Goal: Task Accomplishment & Management: Use online tool/utility

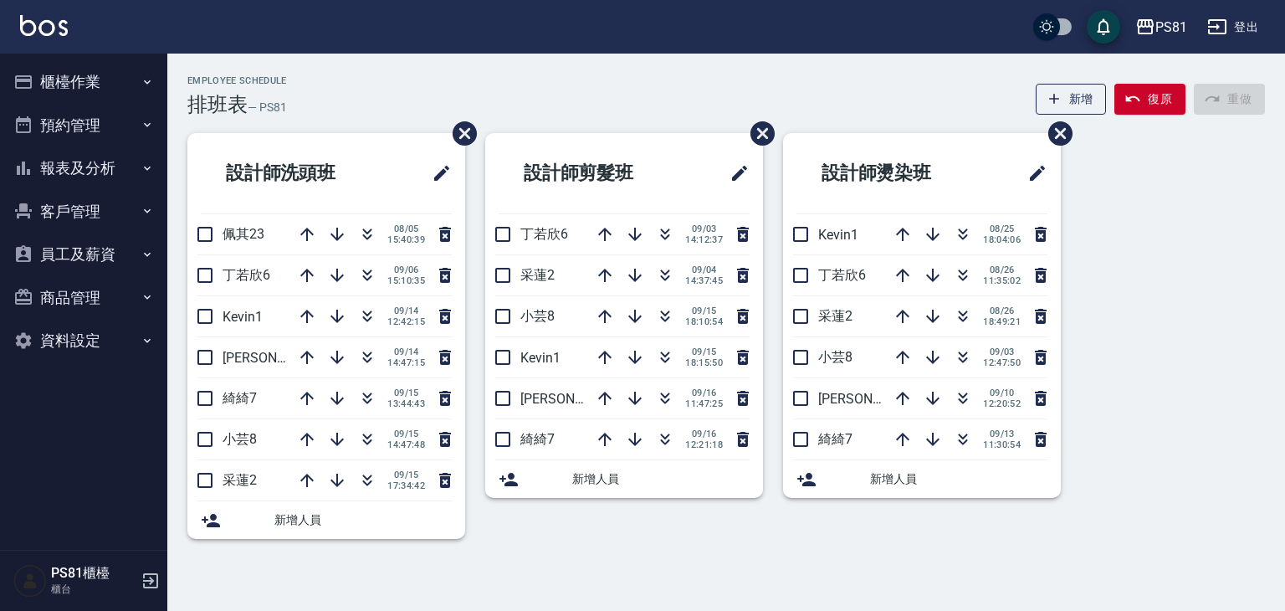
click at [77, 81] on button "櫃檯作業" at bounding box center [84, 82] width 154 height 44
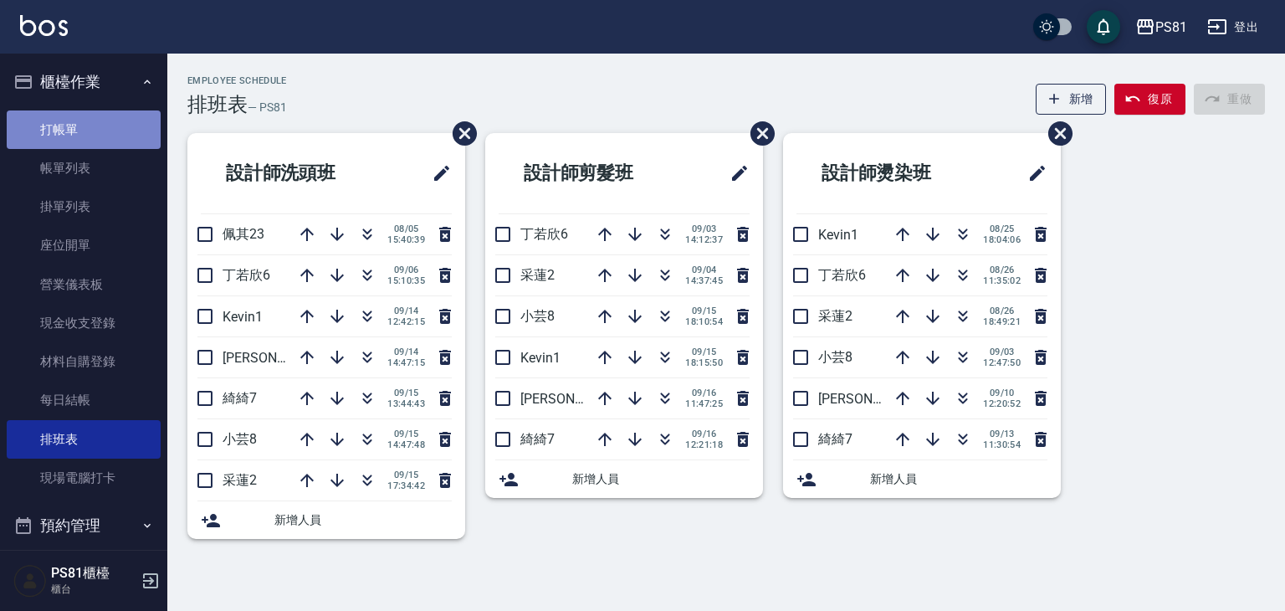
click at [102, 139] on link "打帳單" at bounding box center [84, 129] width 154 height 38
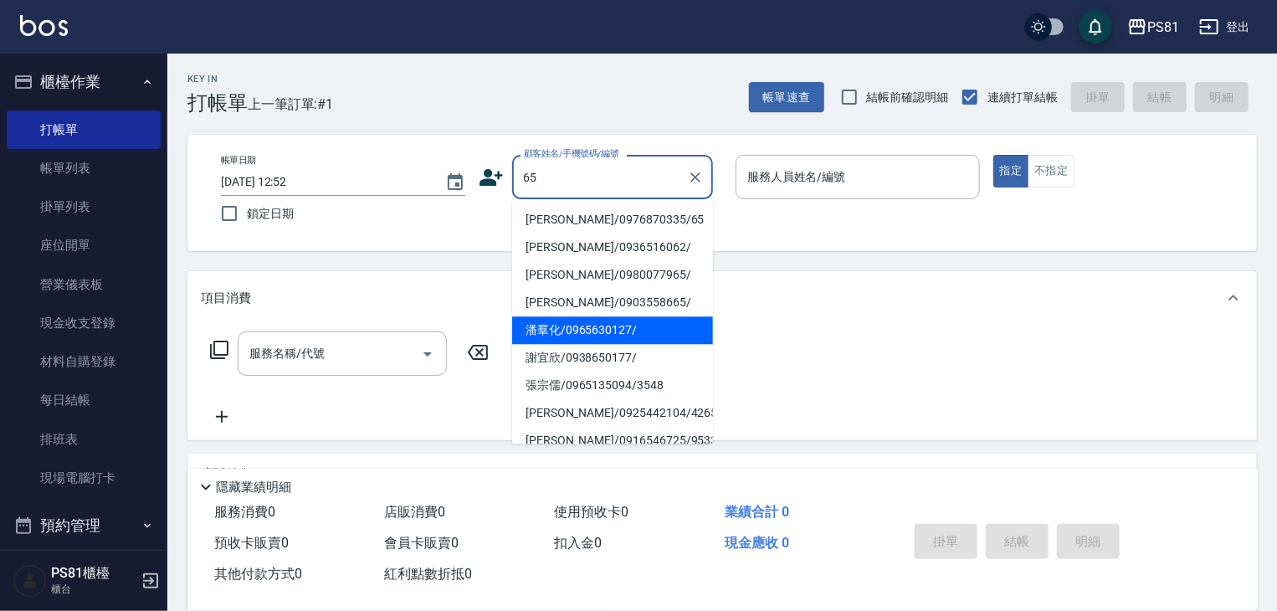
click at [638, 356] on li "謝宜欣/0938650177/" at bounding box center [612, 358] width 201 height 28
type input "謝宜欣/0938650177/"
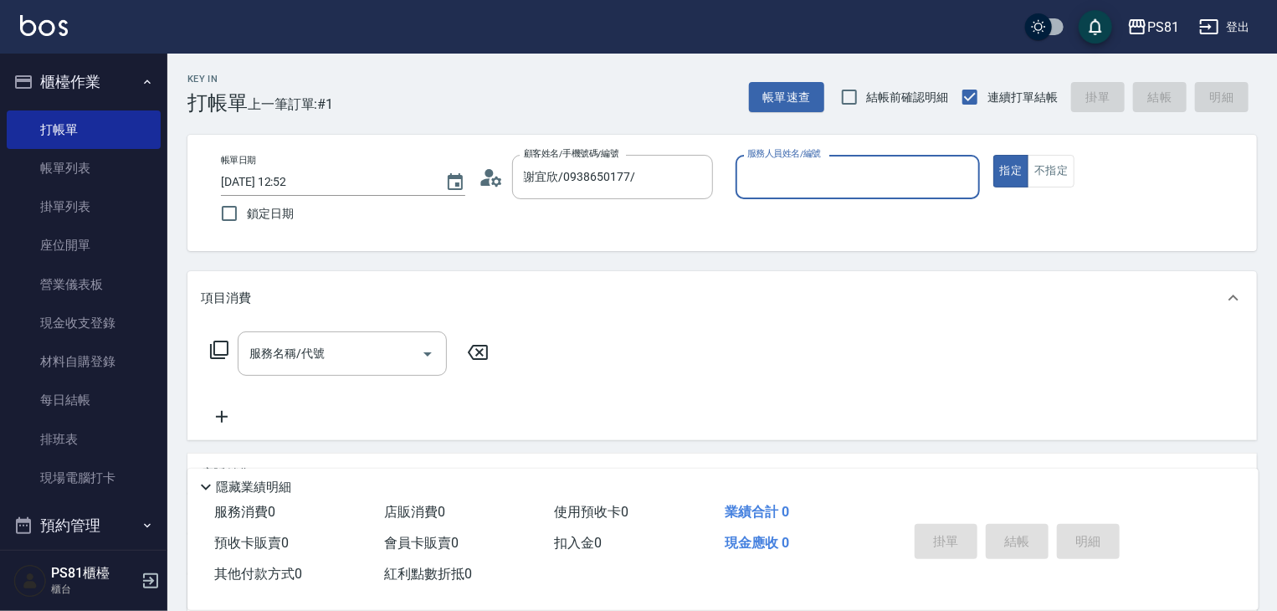
type input "[PERSON_NAME]-1"
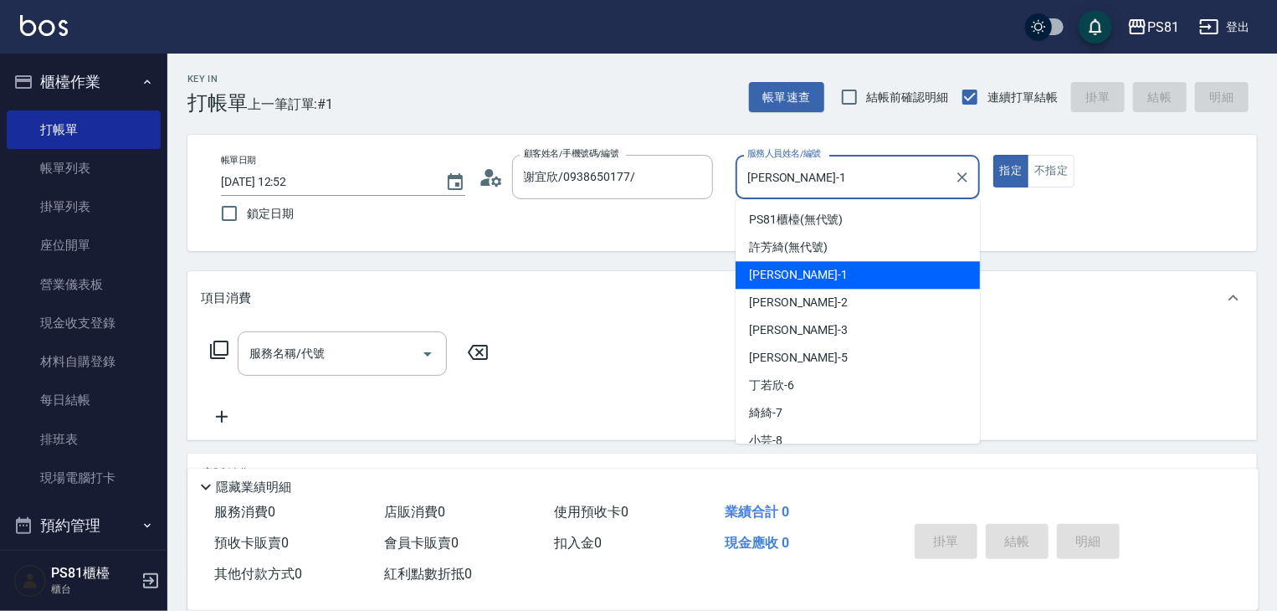
click at [766, 168] on input "[PERSON_NAME]-1" at bounding box center [845, 176] width 204 height 29
click at [619, 188] on input "謝宜欣/0938650177/" at bounding box center [599, 176] width 161 height 29
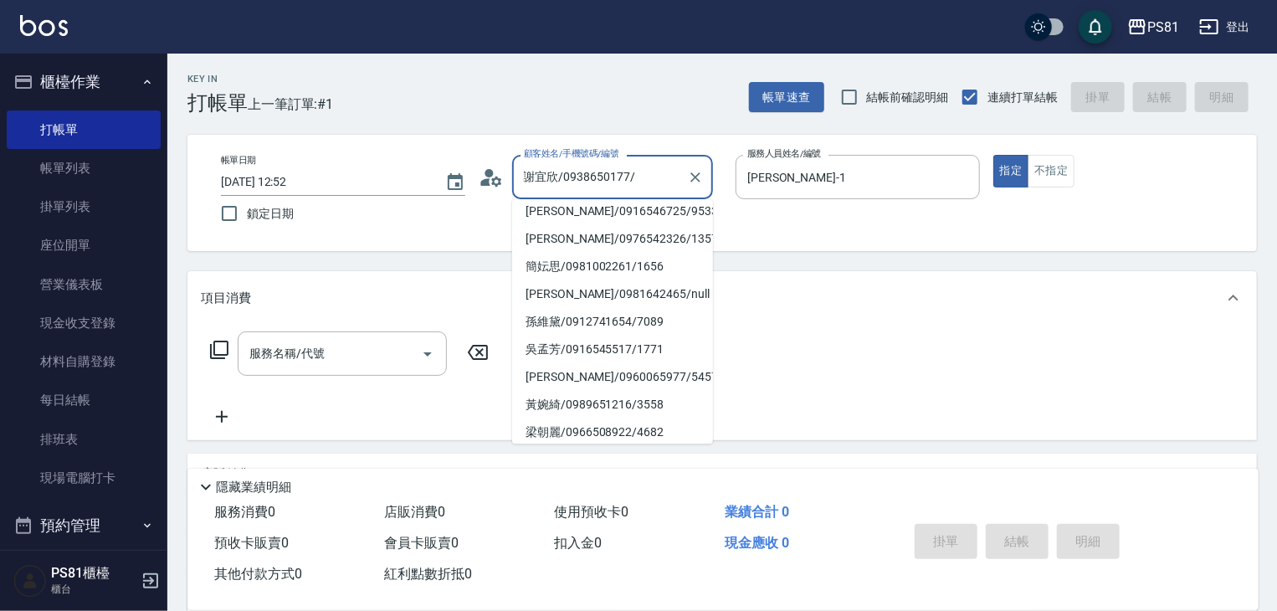
scroll to position [251, 0]
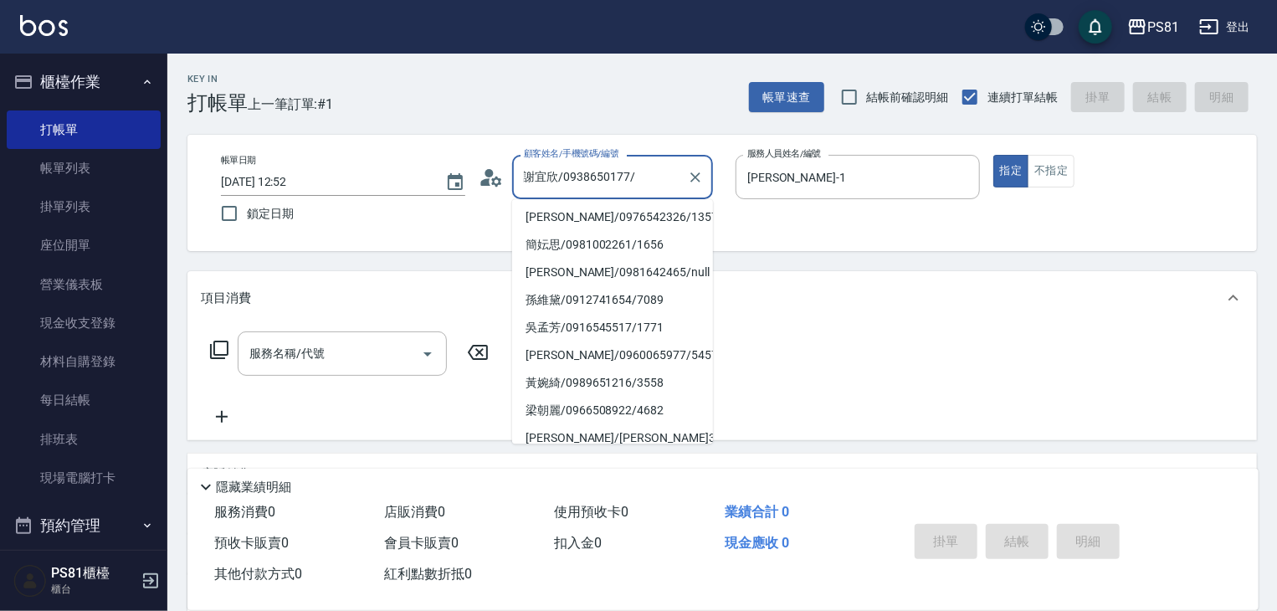
click at [618, 341] on ul "[PERSON_NAME]/0976870335/65 [PERSON_NAME]/0936516062/ [PERSON_NAME]/0980077965/…" at bounding box center [612, 321] width 201 height 244
click at [619, 317] on li "吳孟芳/0916545517/1771" at bounding box center [612, 328] width 201 height 28
type input "吳孟芳/0916545517/1771"
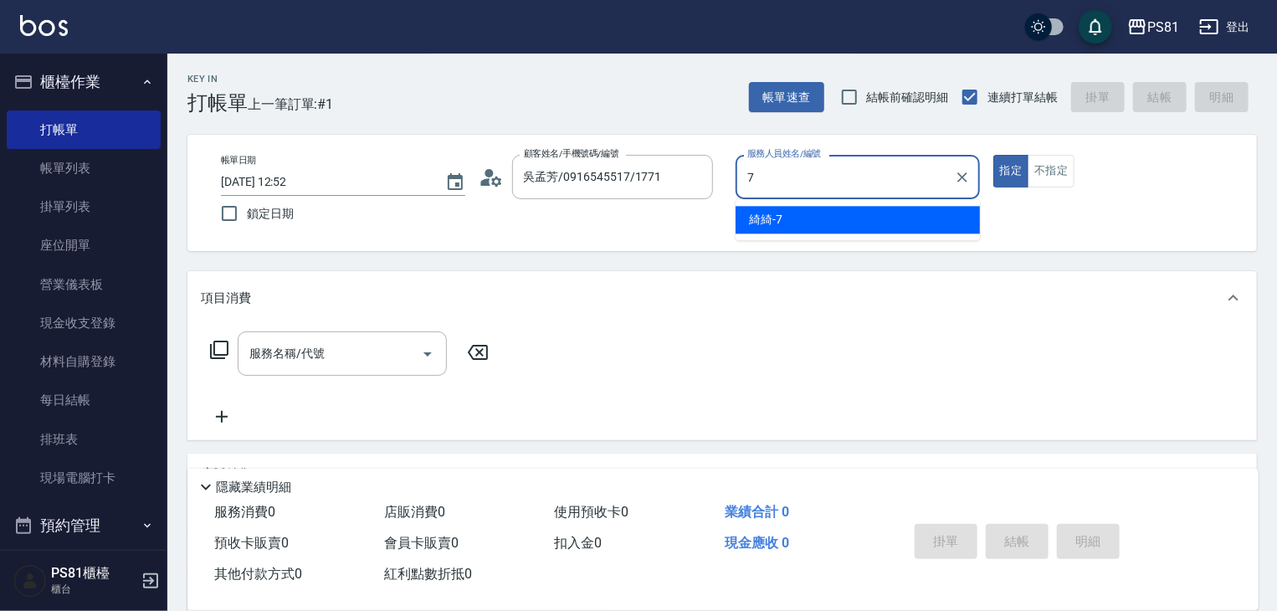
type input "綺綺-7"
type button "true"
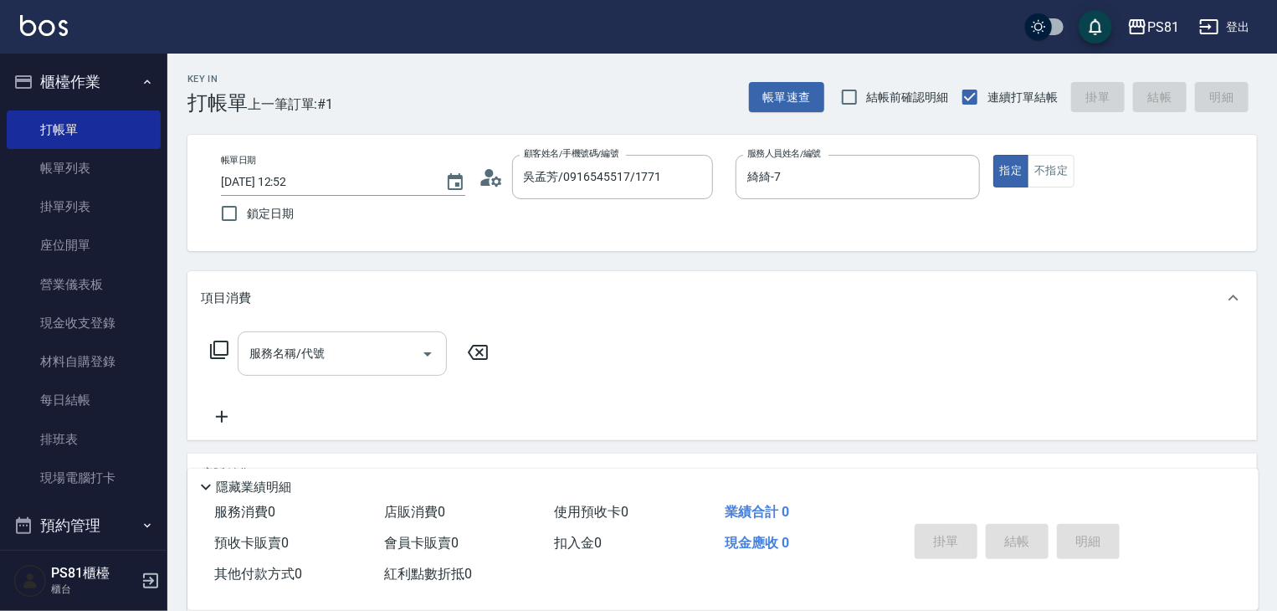
drag, startPoint x: 276, startPoint y: 380, endPoint x: 267, endPoint y: 366, distance: 16.9
click at [273, 375] on div "服務名稱/代號 服務名稱/代號" at bounding box center [350, 378] width 298 height 95
click at [267, 366] on input "服務名稱/代號" at bounding box center [329, 353] width 169 height 29
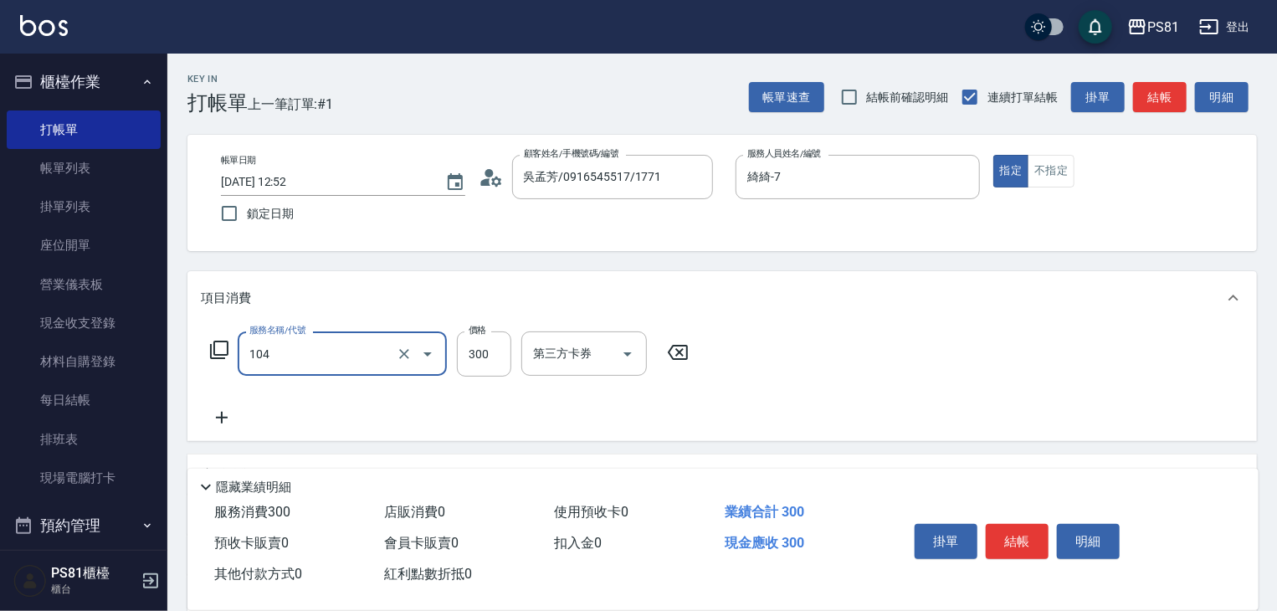
type input "C級單剪300(104)"
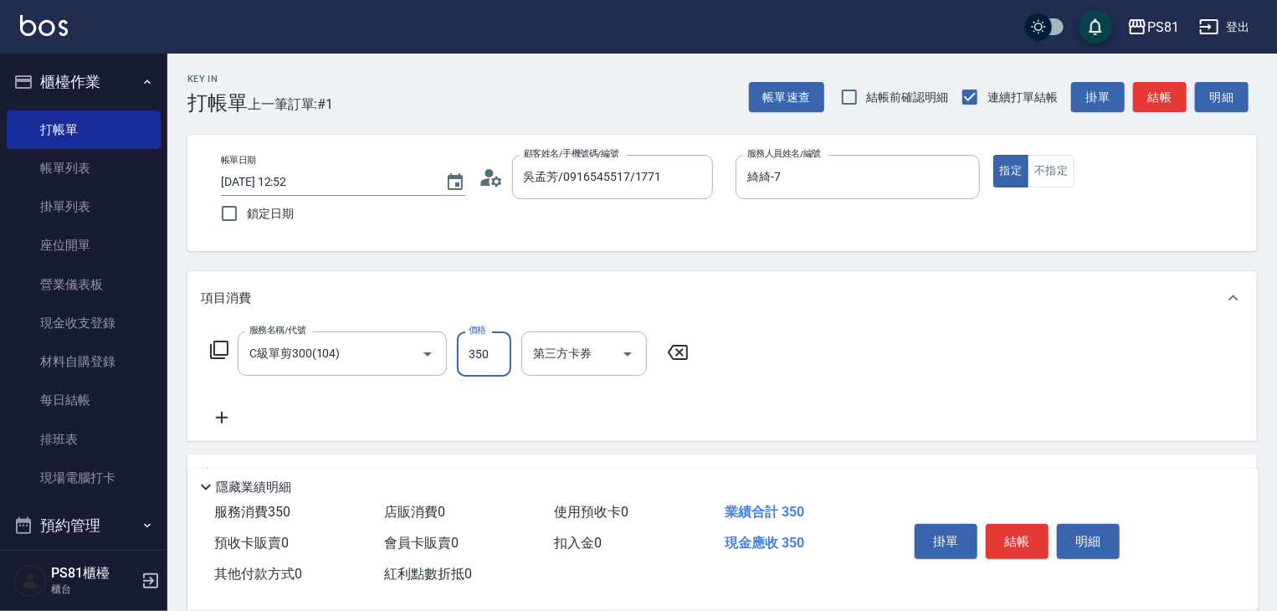
type input "350"
click at [1000, 534] on button "結帳" at bounding box center [1016, 541] width 63 height 35
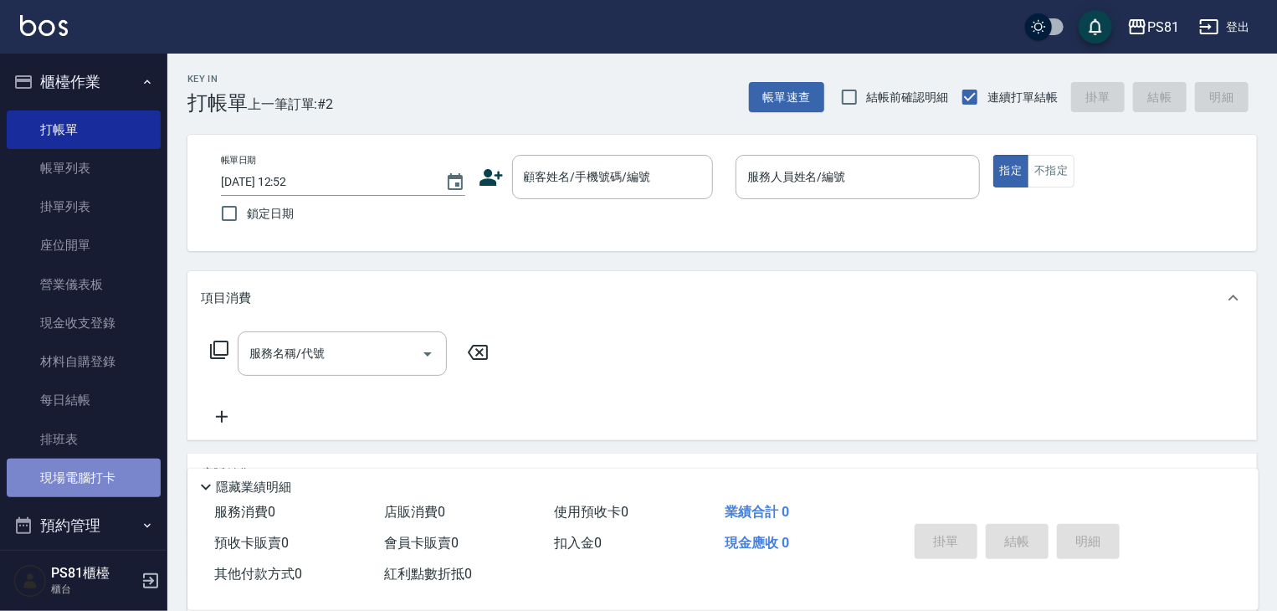
click at [110, 466] on link "現場電腦打卡" at bounding box center [84, 477] width 154 height 38
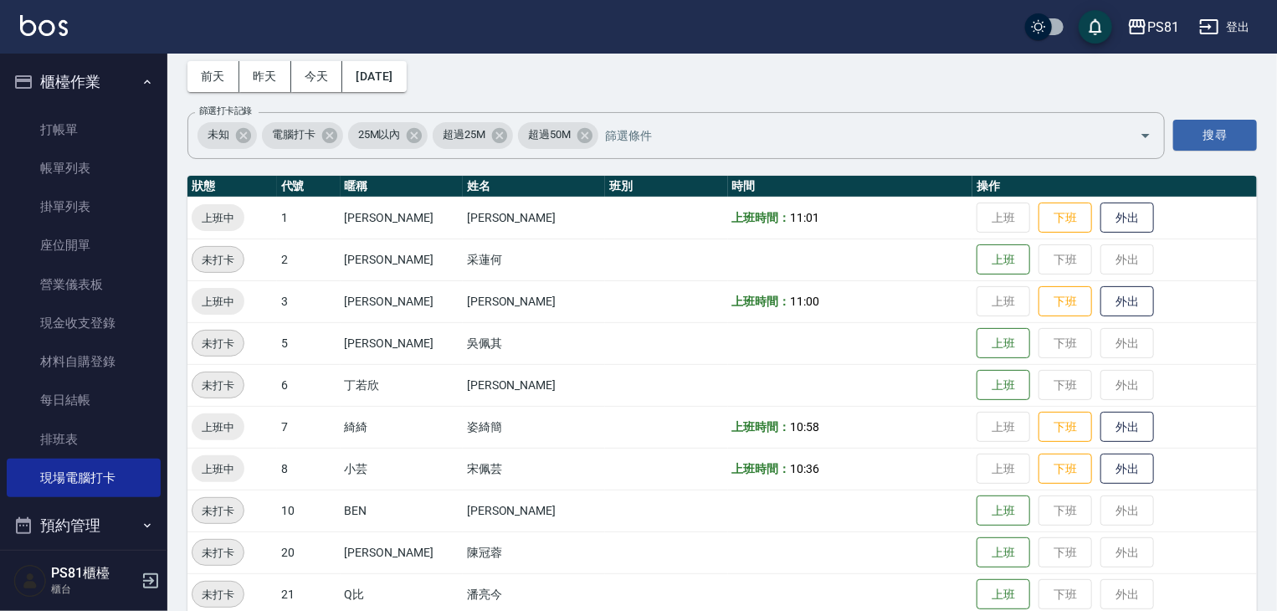
scroll to position [251, 0]
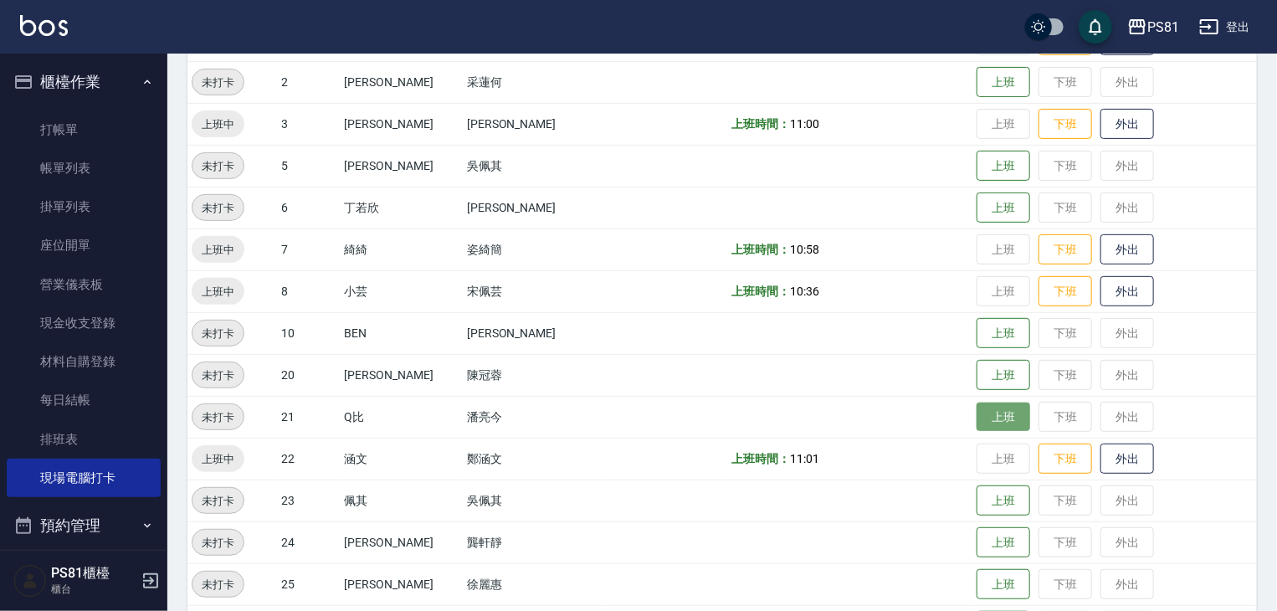
click at [990, 413] on button "上班" at bounding box center [1003, 416] width 54 height 29
